Goal: Transaction & Acquisition: Purchase product/service

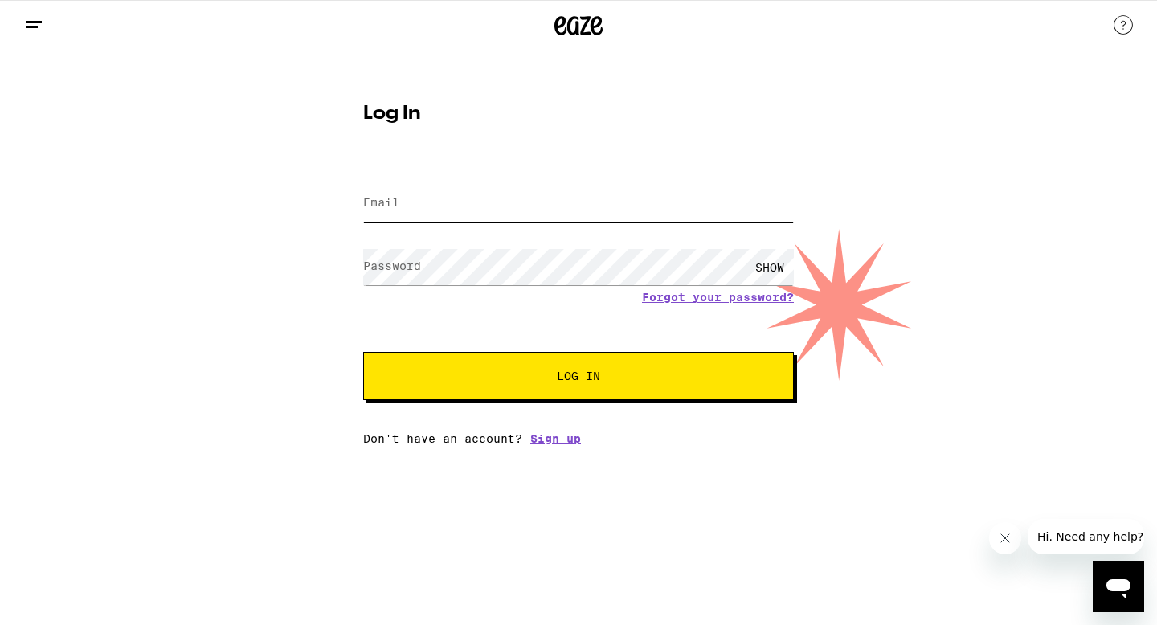
type input "[EMAIL_ADDRESS][DOMAIN_NAME]"
click at [557, 373] on span "Log In" at bounding box center [578, 375] width 43 height 11
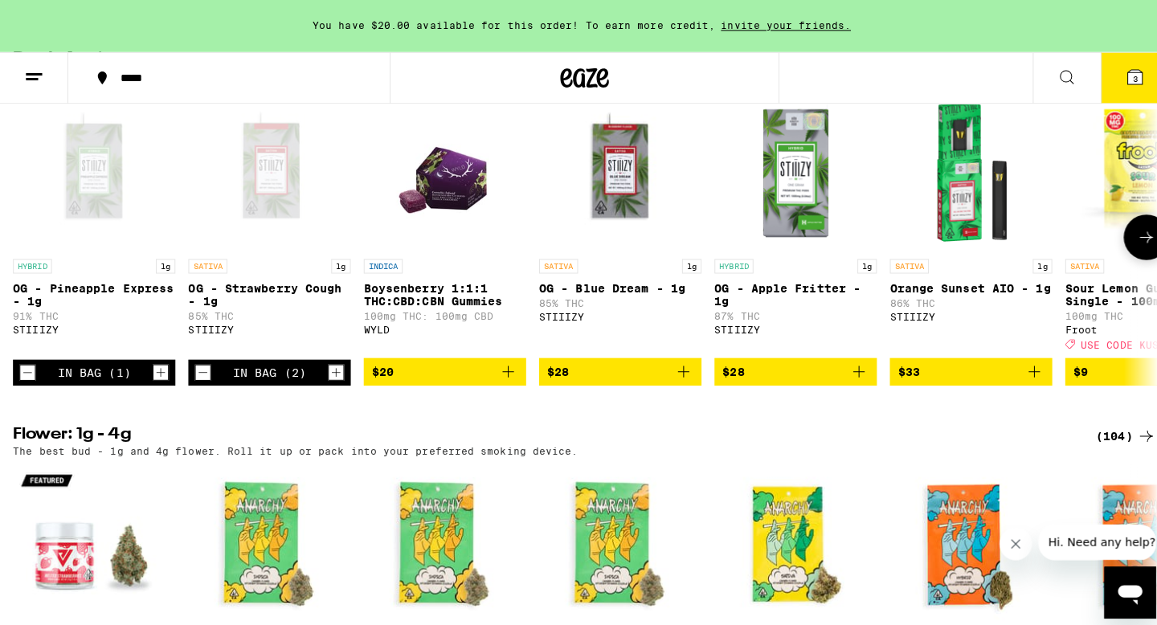
scroll to position [1702, 0]
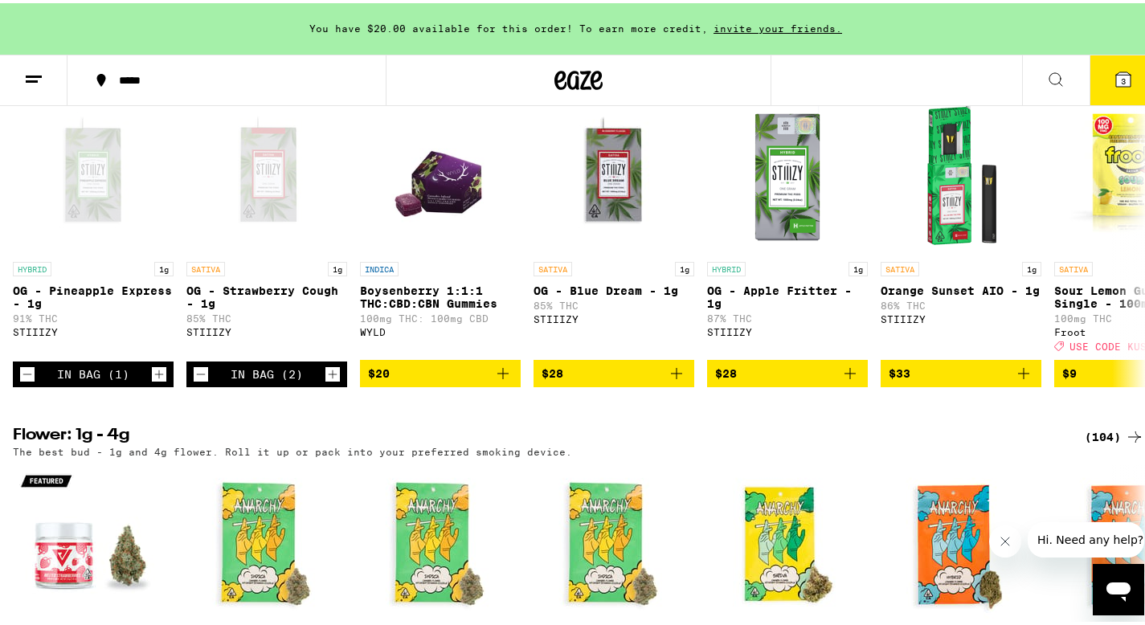
click at [1092, 73] on button "3" at bounding box center [1122, 77] width 67 height 50
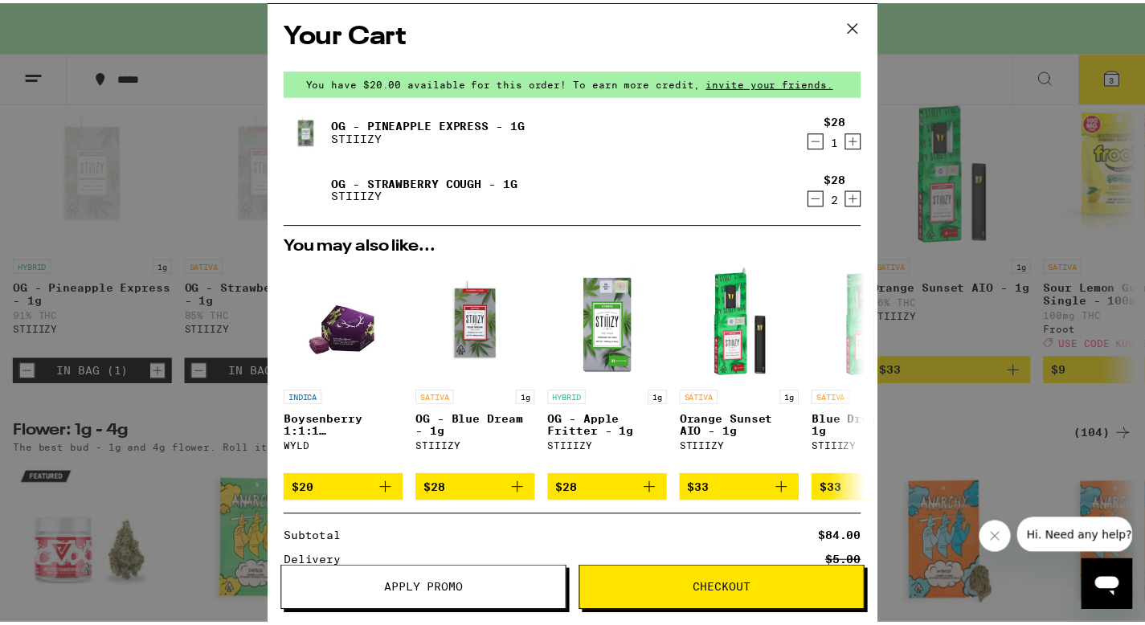
scroll to position [2, 0]
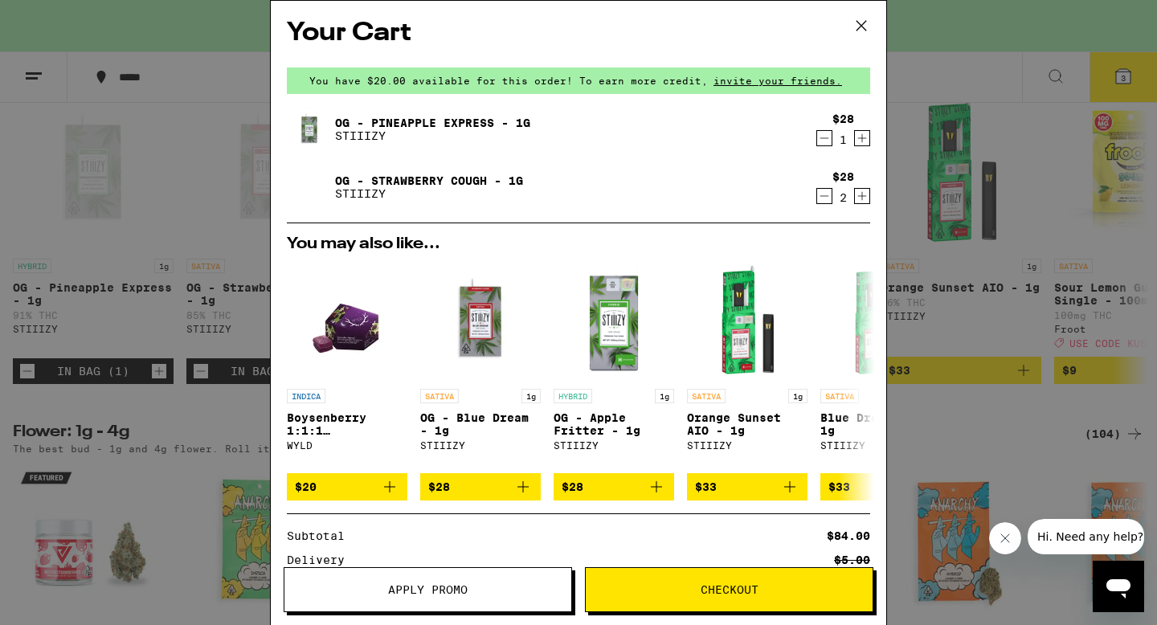
click at [978, 316] on div "Your Cart You have $20.00 available for this order! To earn more credit, invite…" at bounding box center [578, 312] width 1157 height 625
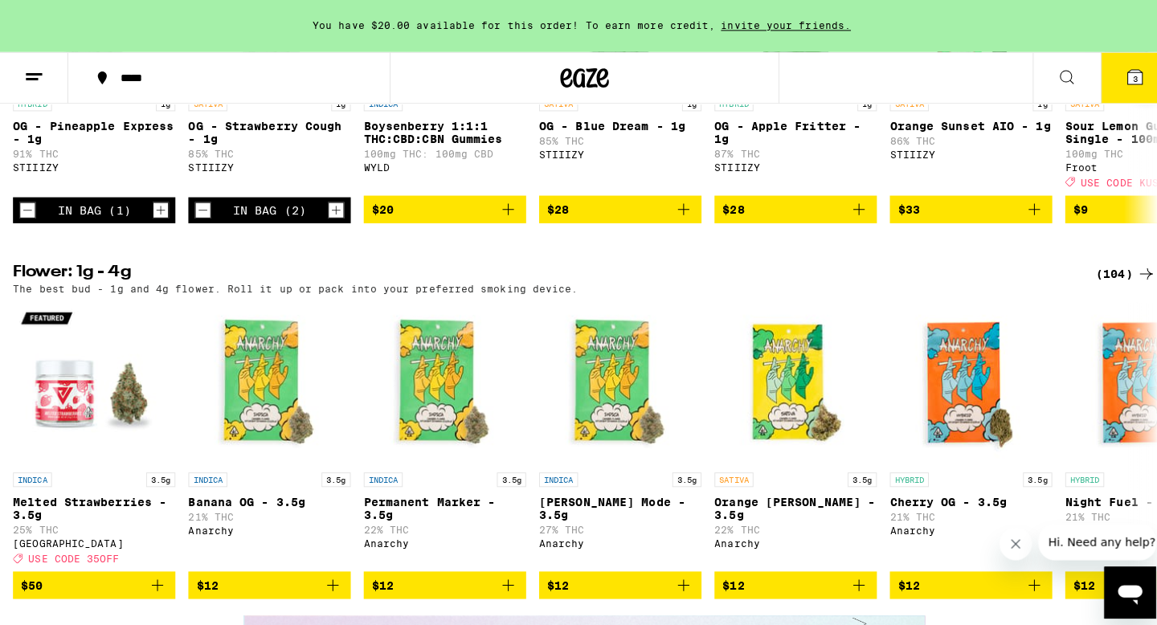
scroll to position [1864, 0]
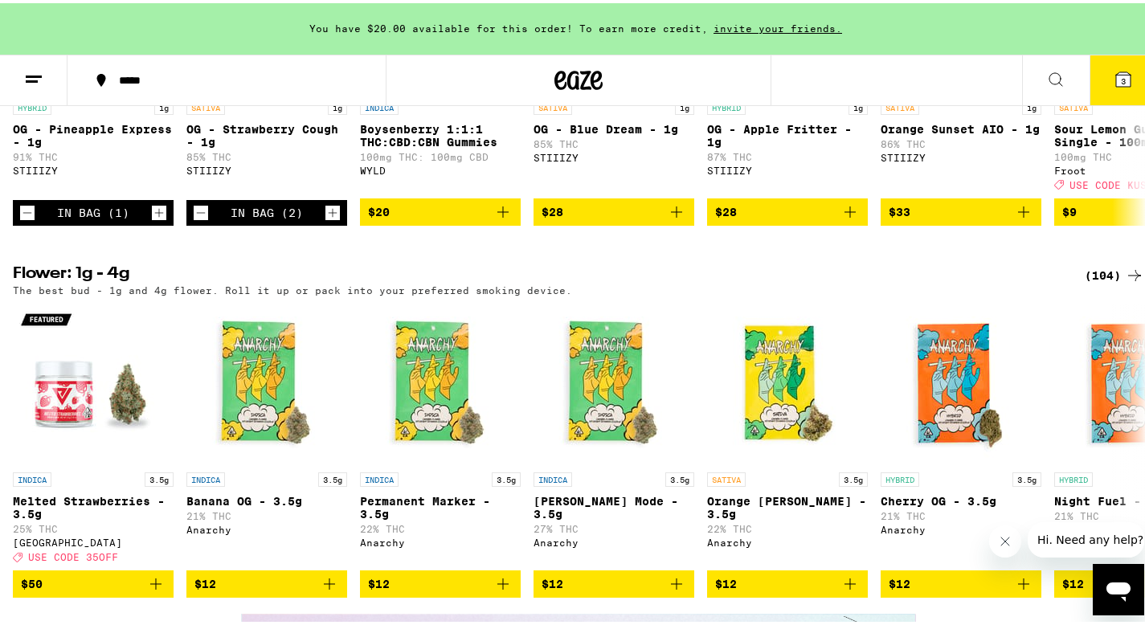
click at [1125, 71] on button "3" at bounding box center [1122, 77] width 67 height 50
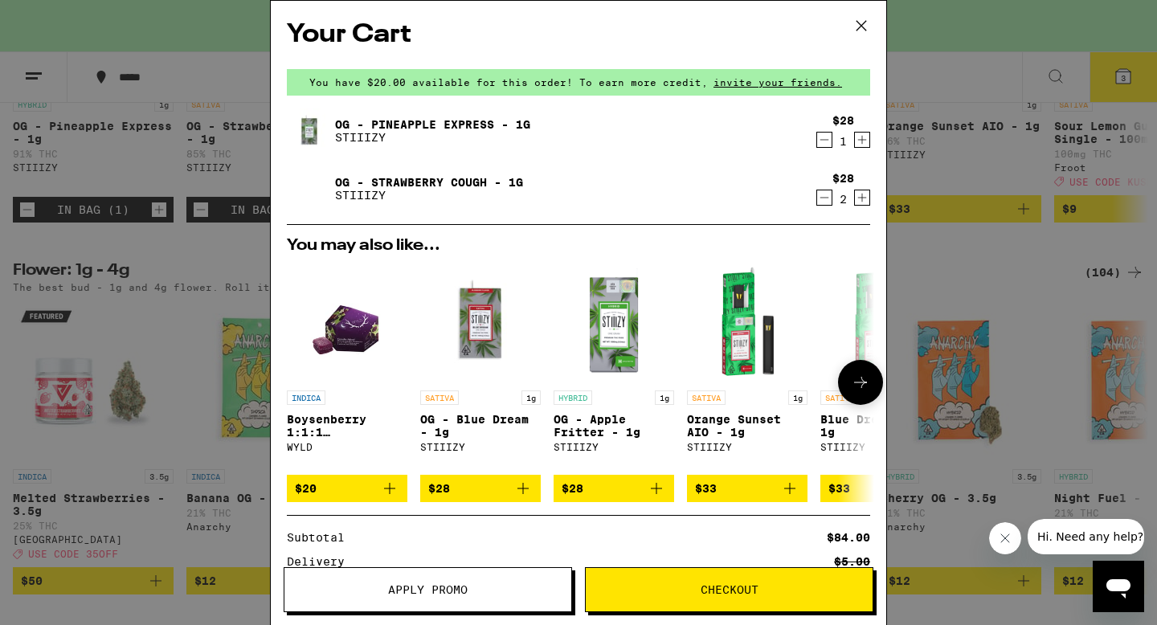
scroll to position [195, 0]
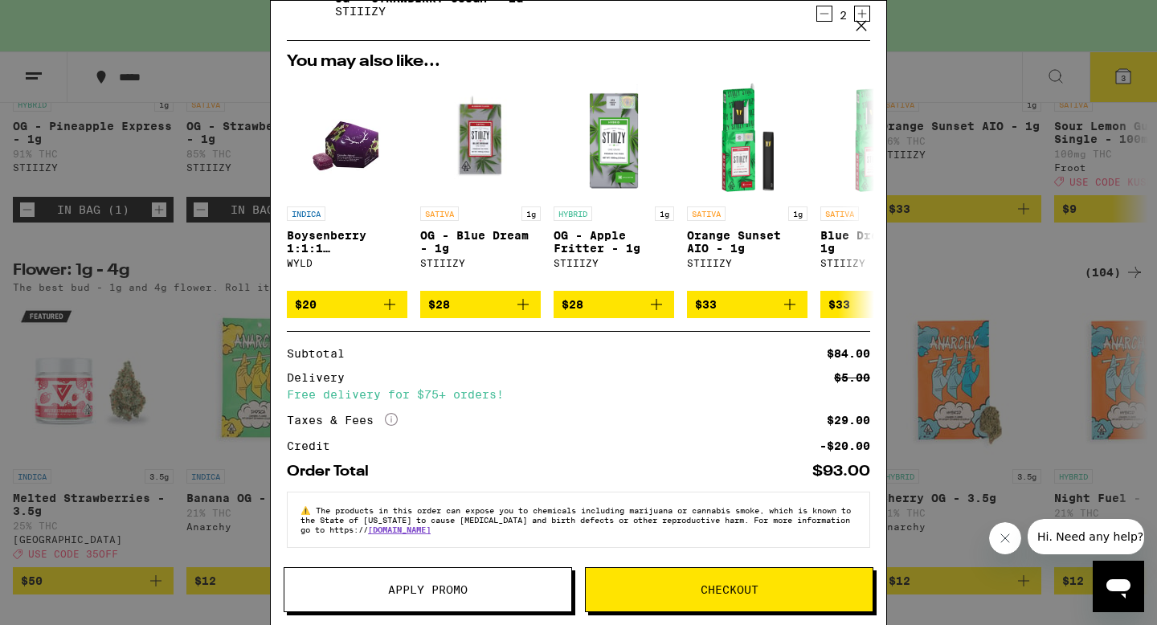
click at [659, 574] on button "Checkout" at bounding box center [729, 589] width 288 height 45
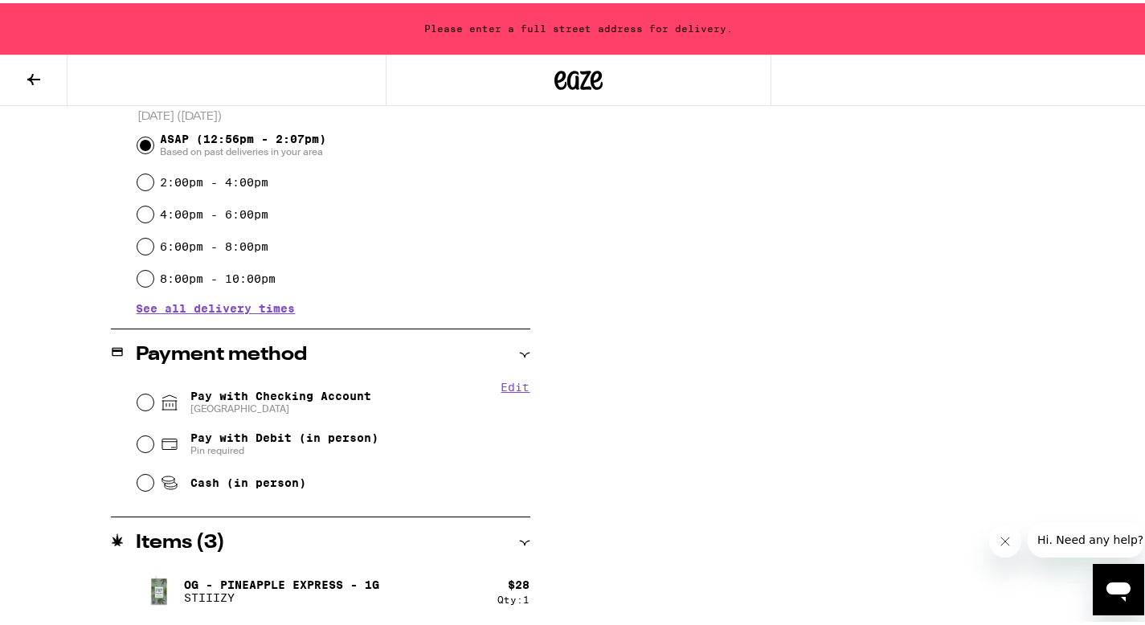
scroll to position [504, 0]
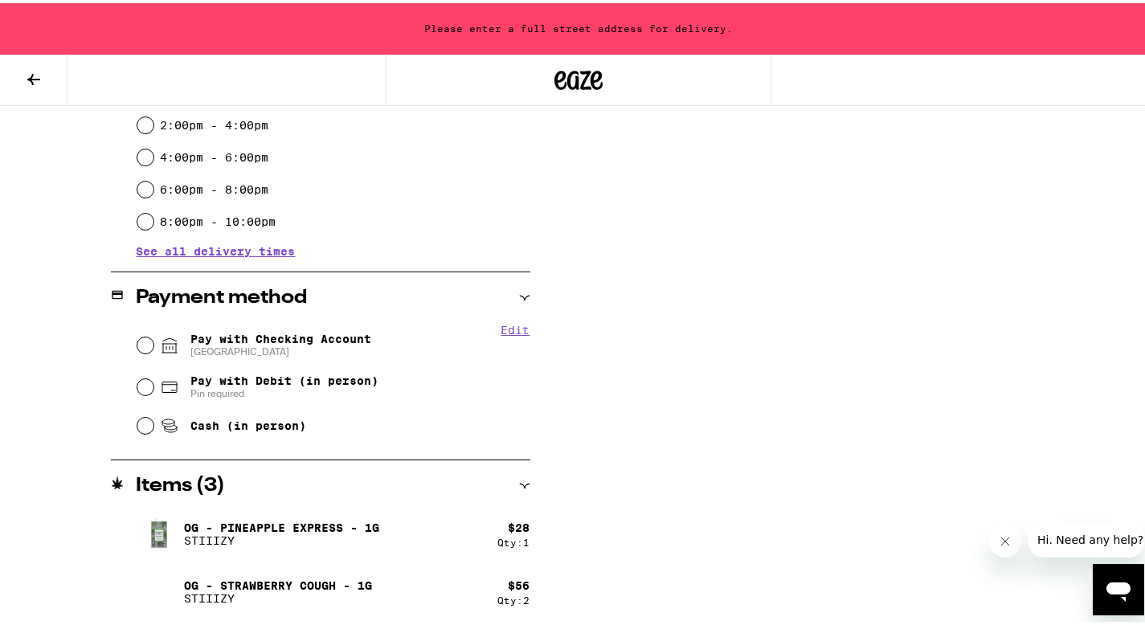
click at [263, 350] on span "[GEOGRAPHIC_DATA]" at bounding box center [280, 348] width 181 height 13
click at [153, 350] on input "Pay with Checking Account CHASE COLLEGE" at bounding box center [145, 342] width 16 height 16
radio input "true"
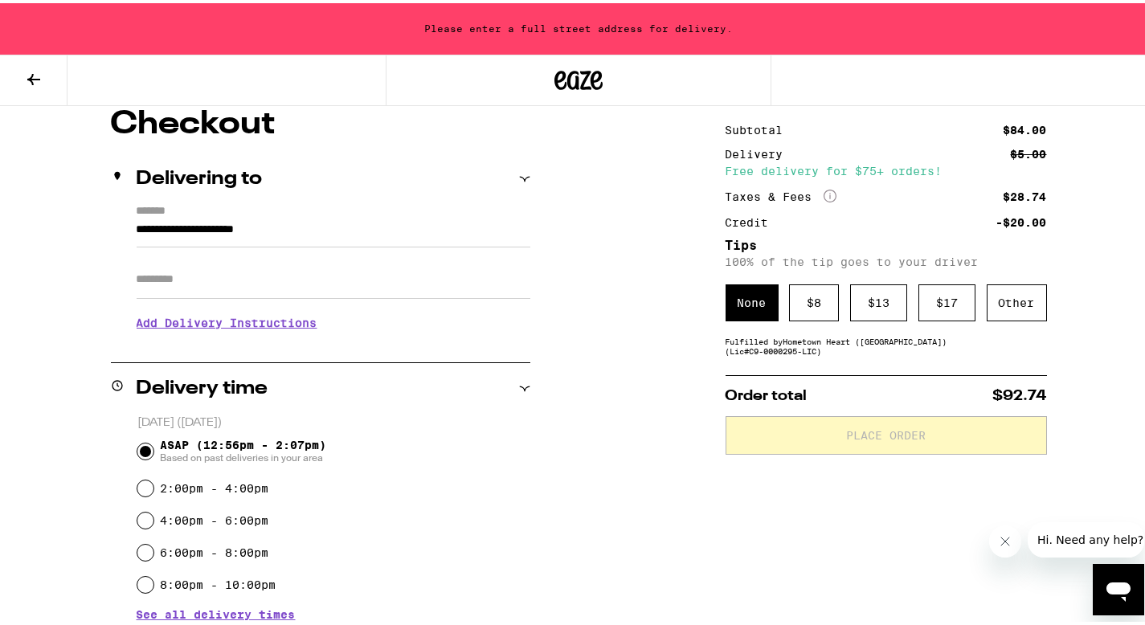
scroll to position [147, 0]
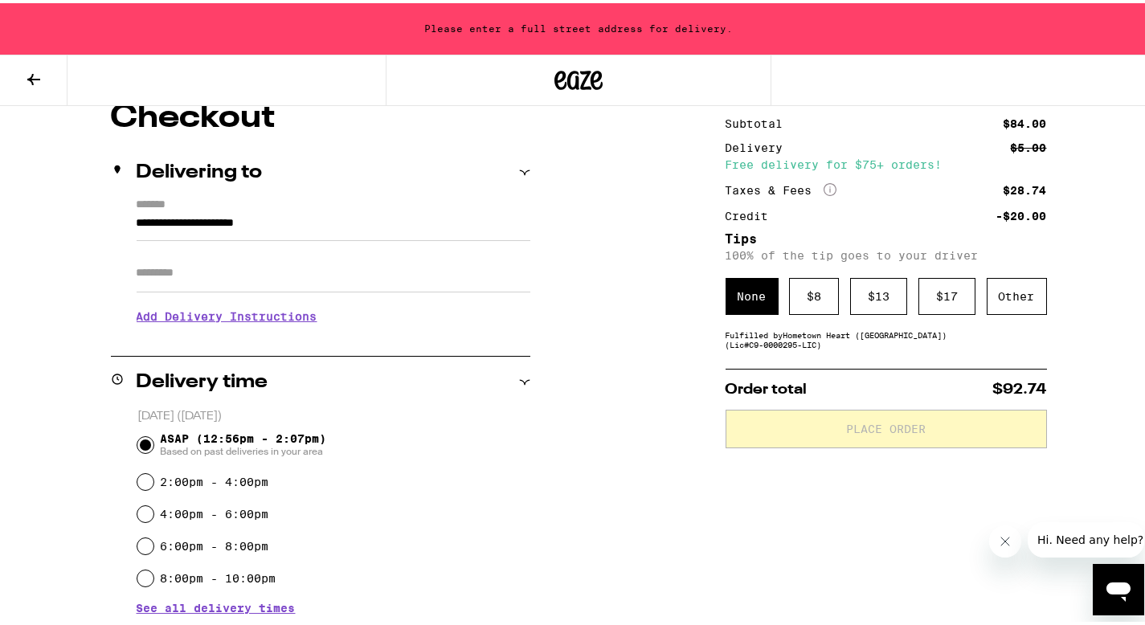
click at [966, 304] on div "None $ 8 $ 13 $ 17 Other" at bounding box center [885, 293] width 321 height 37
click at [986, 304] on div "Other" at bounding box center [1016, 293] width 60 height 37
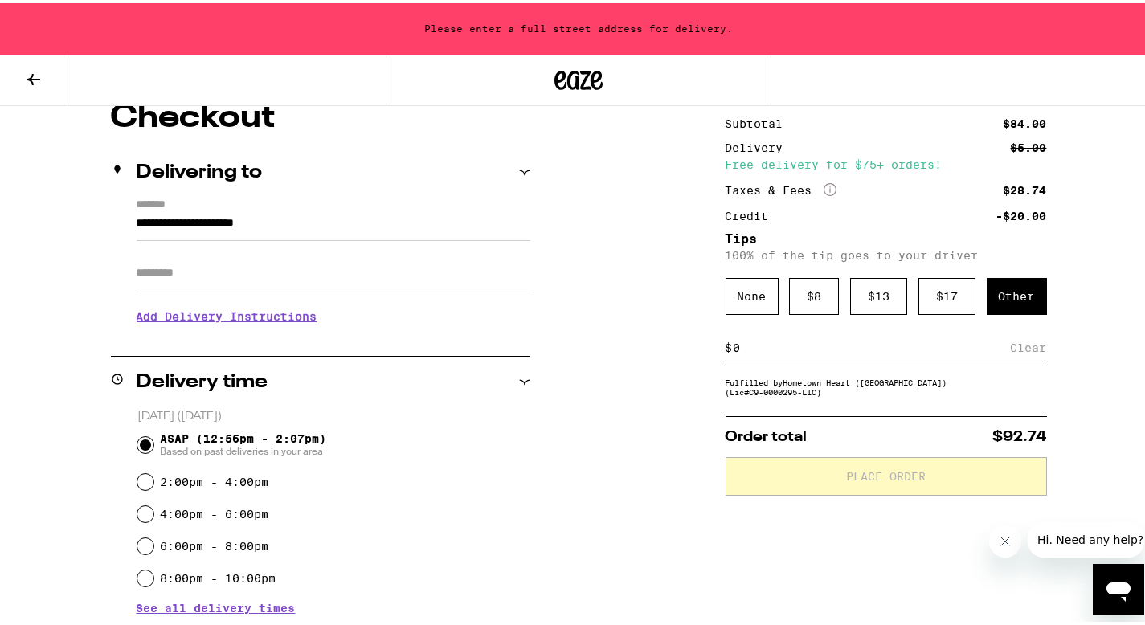
type input "5"
type input "4"
click at [1018, 353] on div "Save" at bounding box center [1032, 344] width 29 height 35
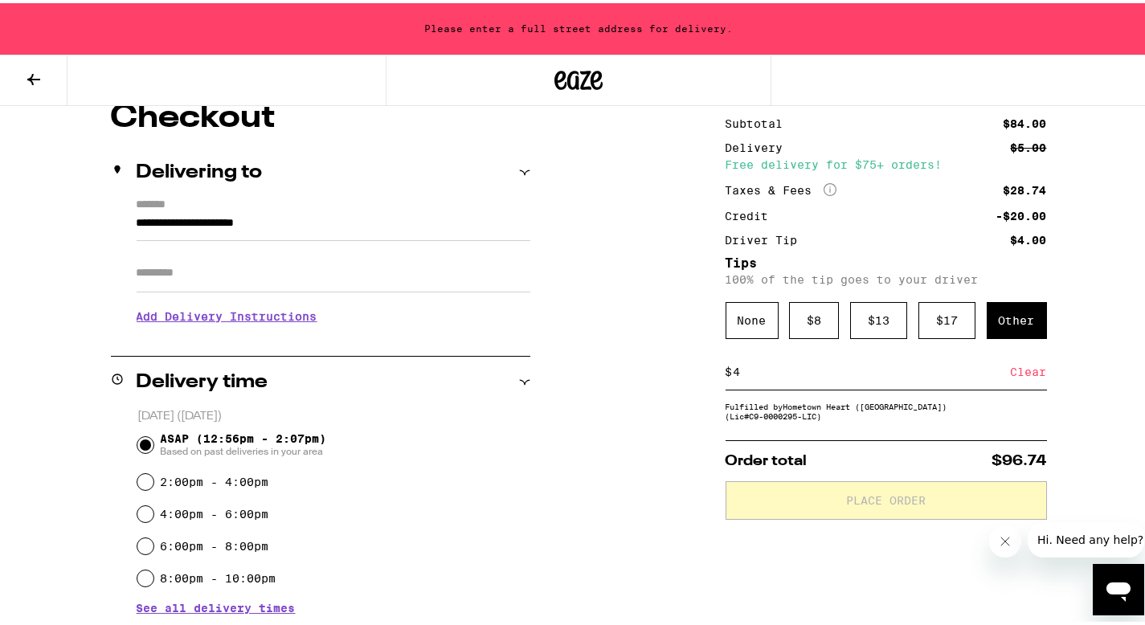
click at [675, 433] on div "**********" at bounding box center [578, 566] width 1157 height 935
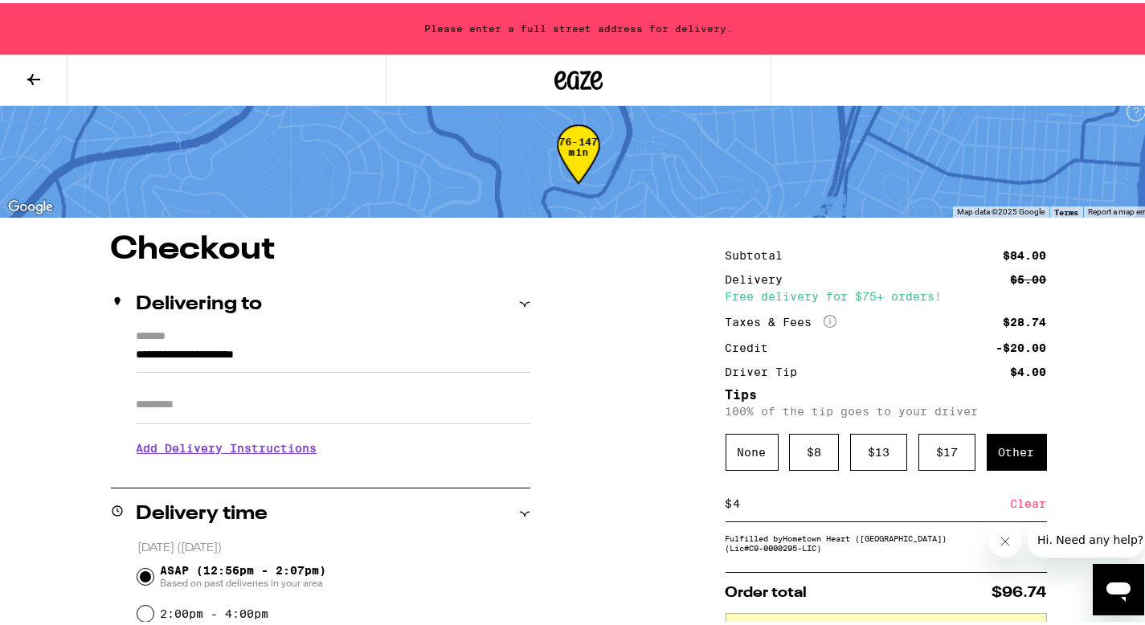
scroll to position [14, 0]
click at [199, 360] on input "**********" at bounding box center [334, 356] width 394 height 27
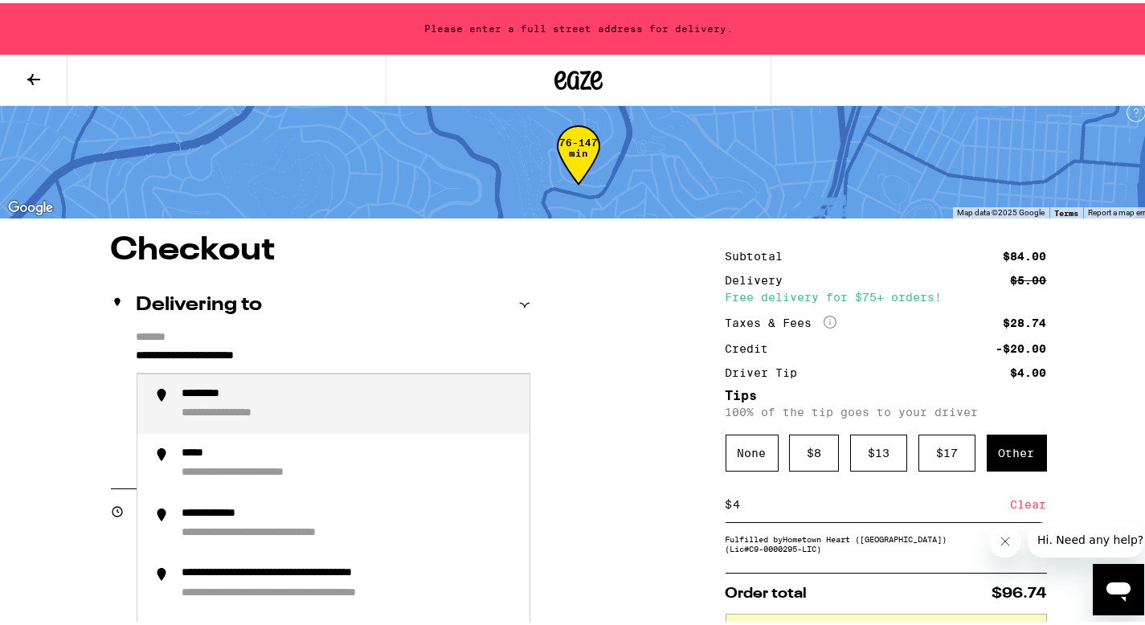
click at [159, 355] on input "**********" at bounding box center [334, 356] width 394 height 27
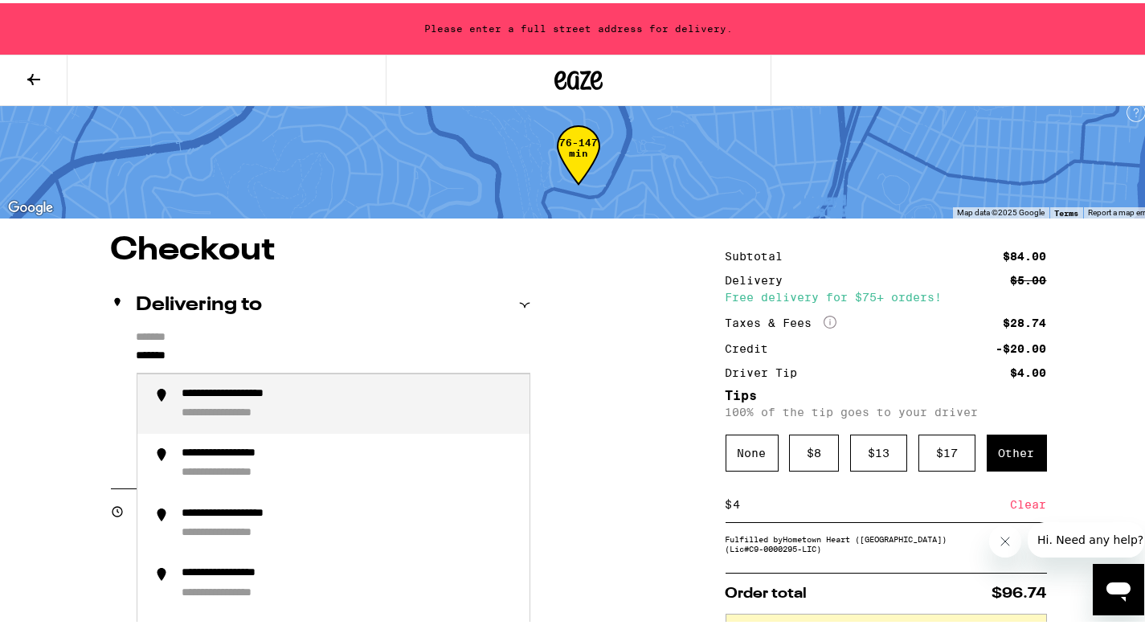
click at [207, 390] on div "**********" at bounding box center [254, 391] width 145 height 15
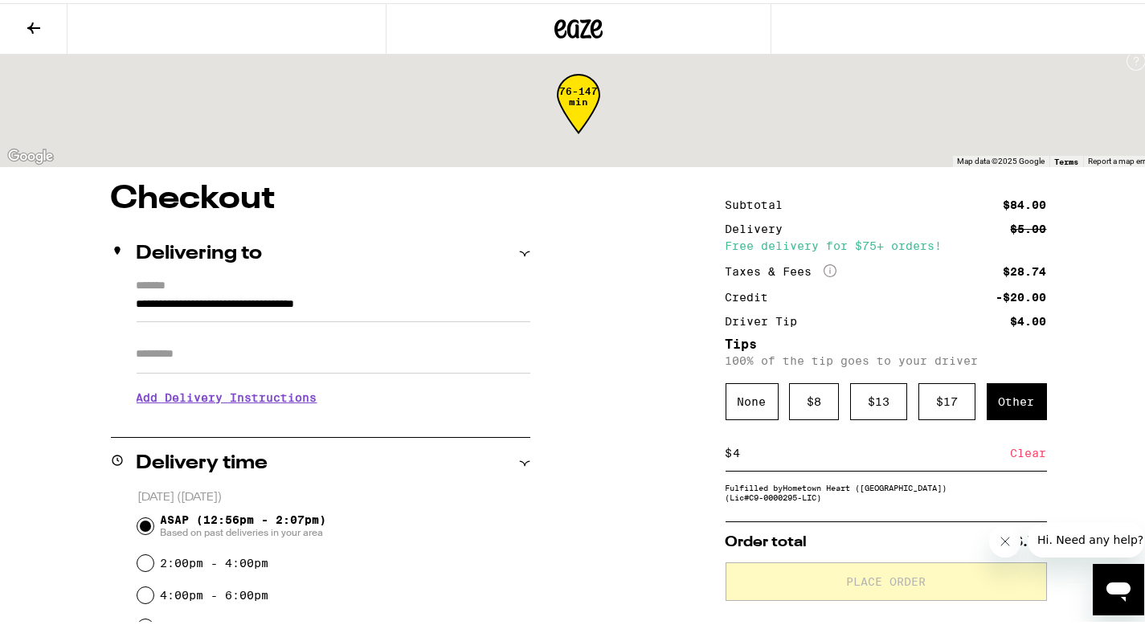
type input "**********"
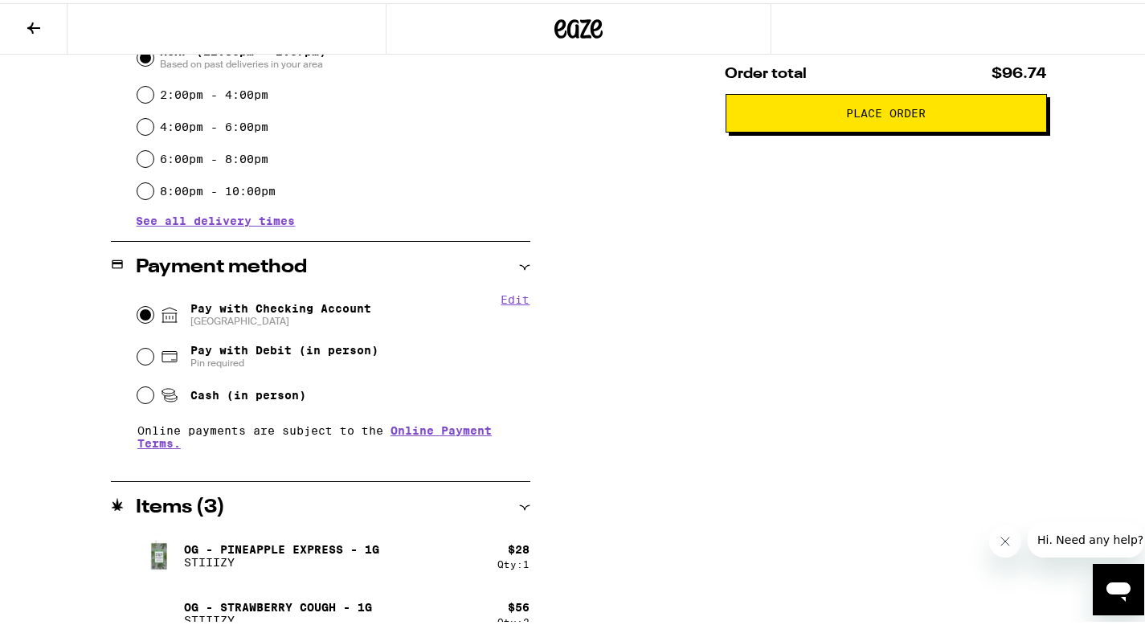
scroll to position [504, 0]
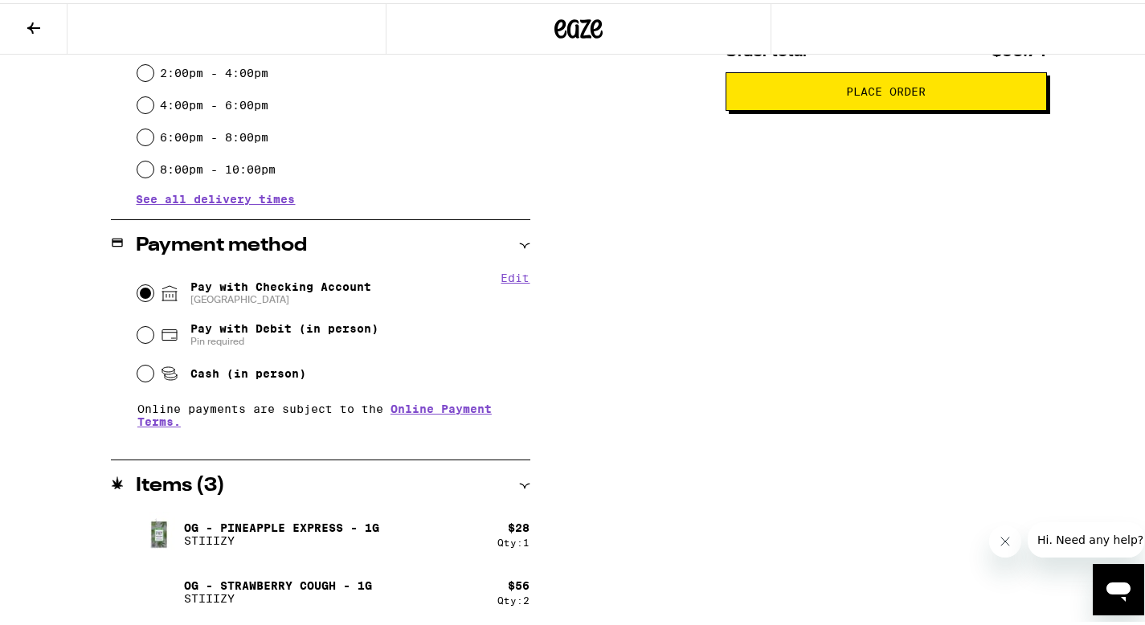
click at [822, 103] on button "Place Order" at bounding box center [885, 88] width 321 height 39
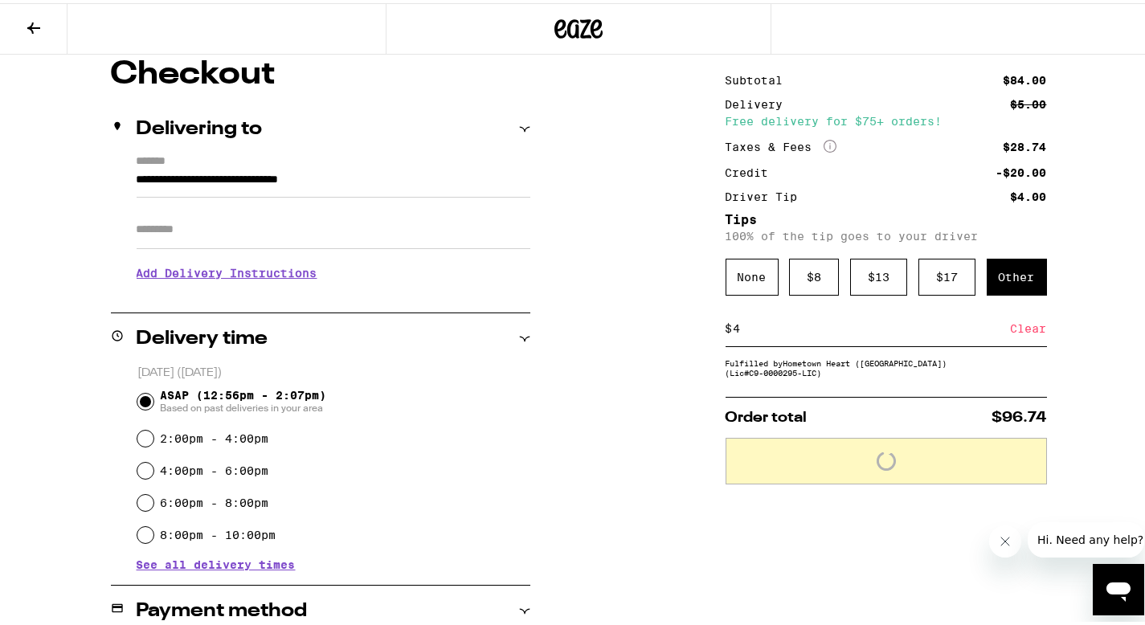
scroll to position [0, 0]
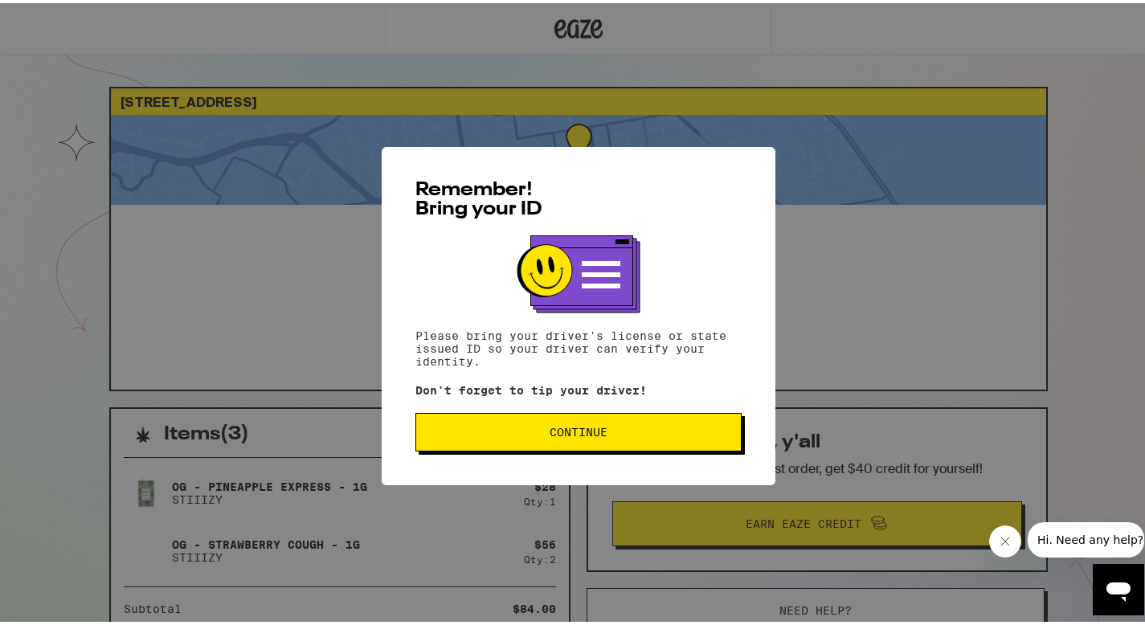
click at [659, 424] on button "Continue" at bounding box center [578, 429] width 326 height 39
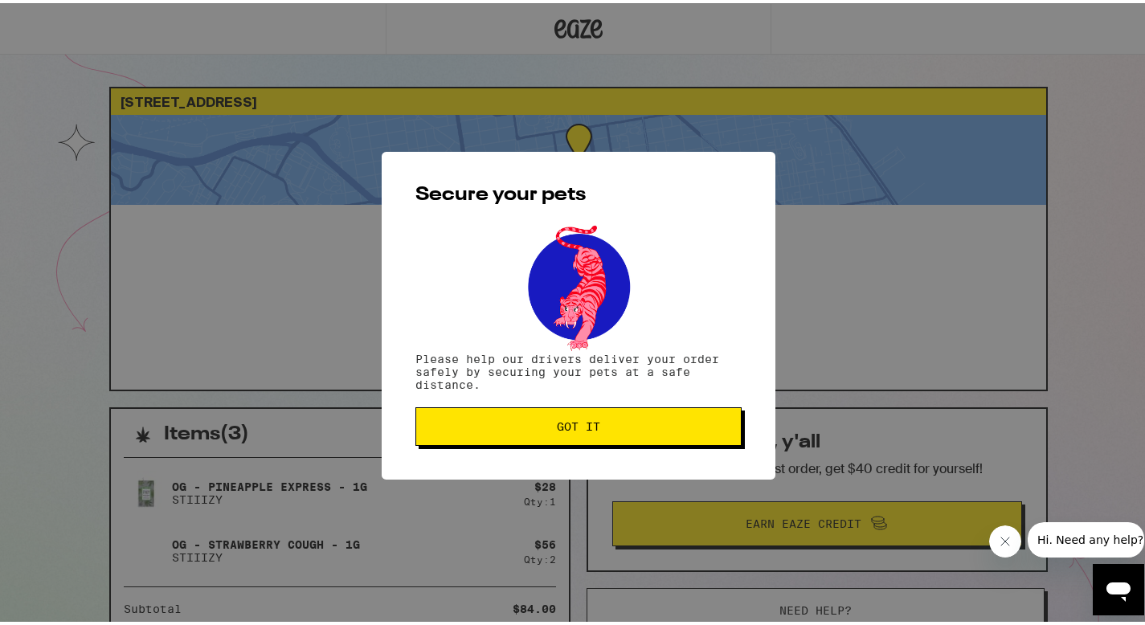
click at [662, 427] on span "Got it" at bounding box center [578, 423] width 299 height 11
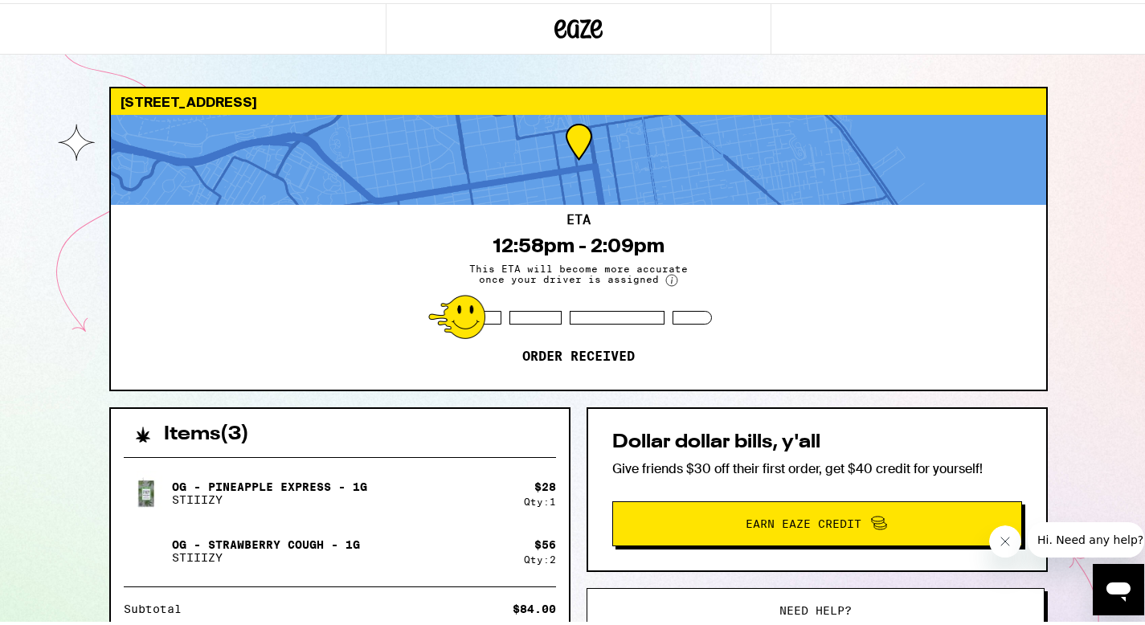
scroll to position [255, 0]
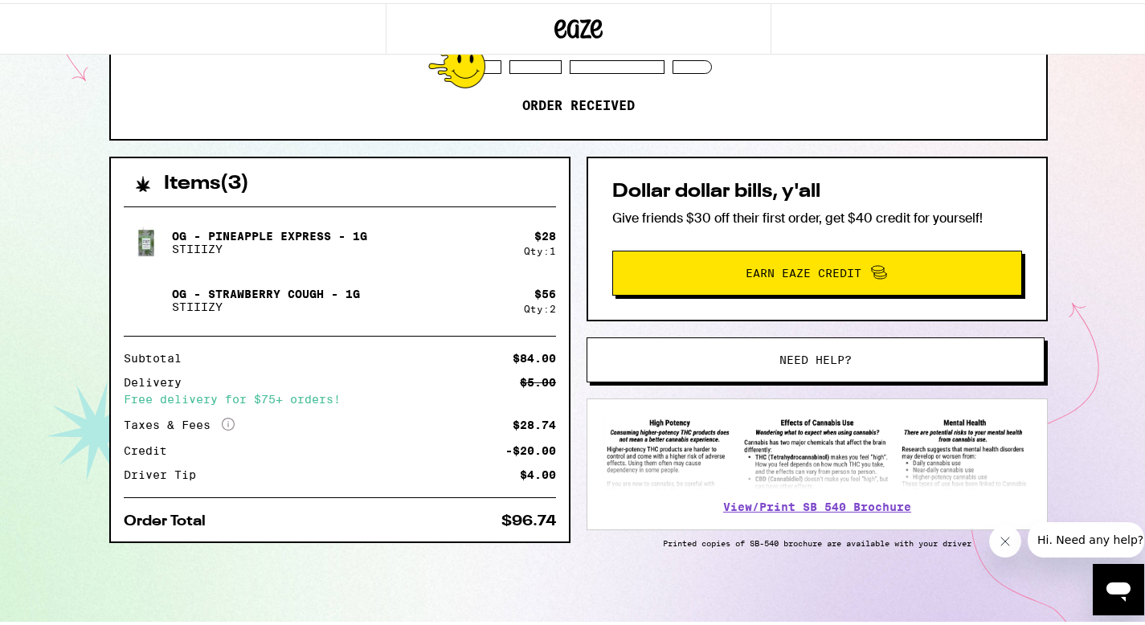
click at [828, 267] on span "Earn Eaze Credit" at bounding box center [803, 269] width 116 height 11
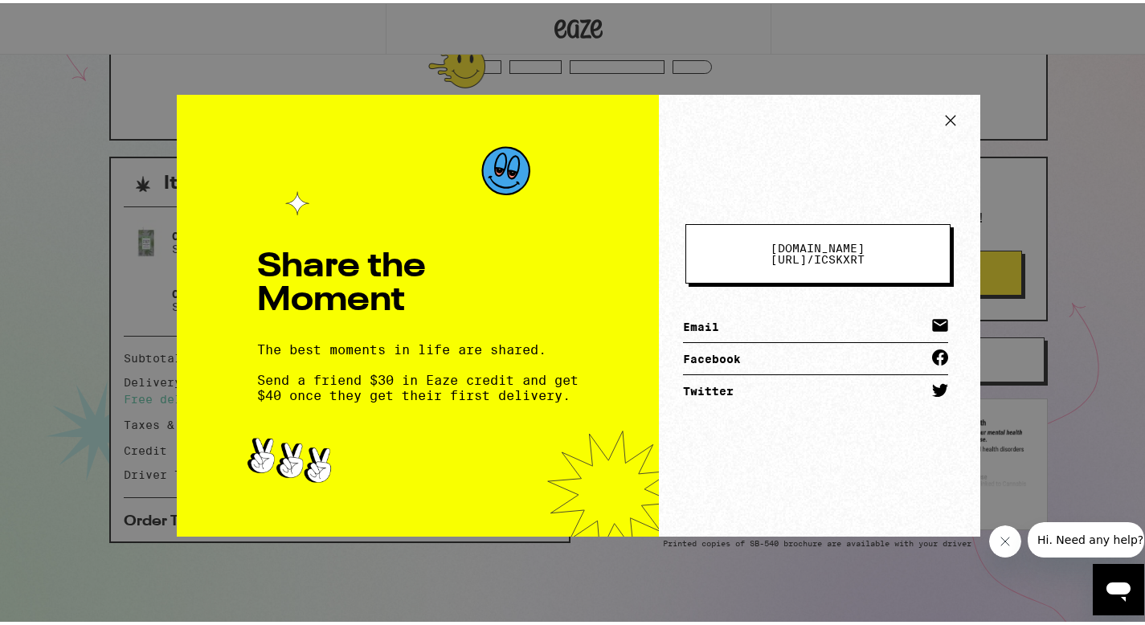
click at [948, 120] on icon at bounding box center [950, 117] width 24 height 24
